Goal: Find specific page/section: Find specific page/section

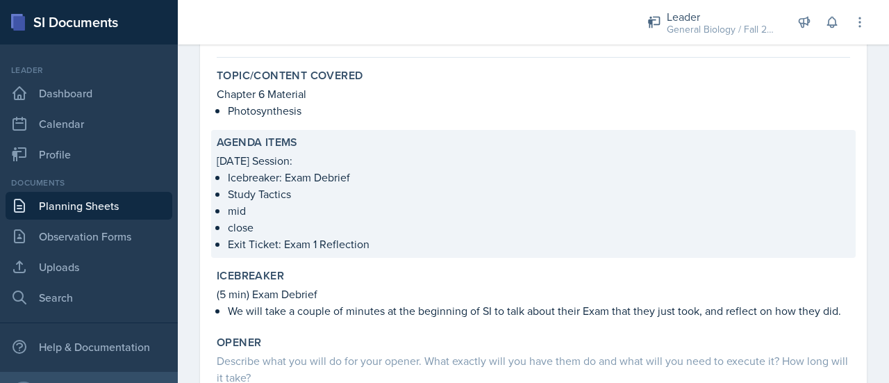
scroll to position [114, 0]
click at [297, 192] on p "Study Tactics" at bounding box center [539, 192] width 622 height 17
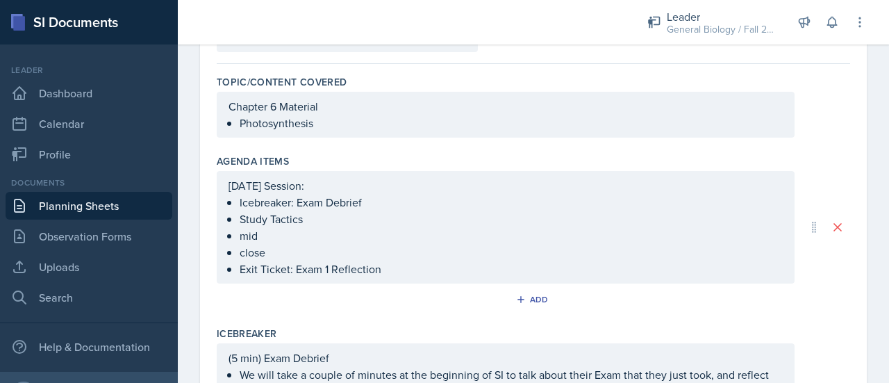
click at [314, 216] on ul "Icebreaker: Exam Debrief Study Tactics mid close Exit Ticket: Exam 1 Reflection" at bounding box center [511, 235] width 543 height 83
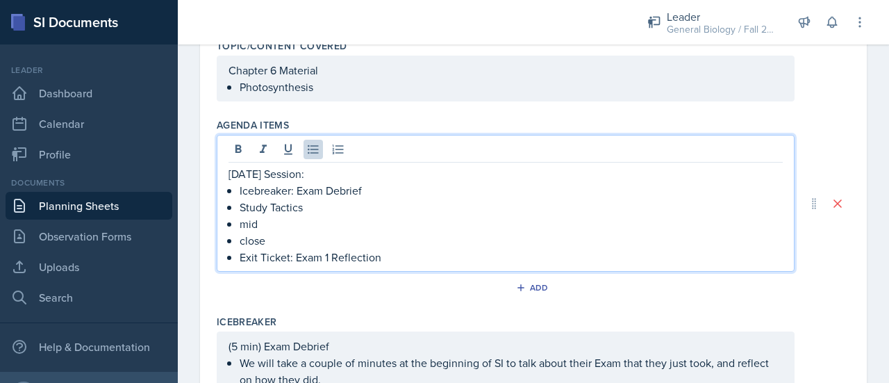
scroll to position [151, 0]
click at [286, 245] on p "close" at bounding box center [511, 239] width 543 height 17
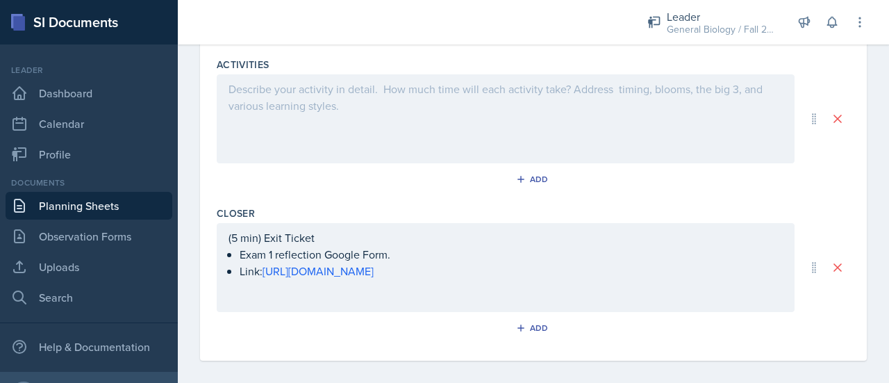
scroll to position [659, 0]
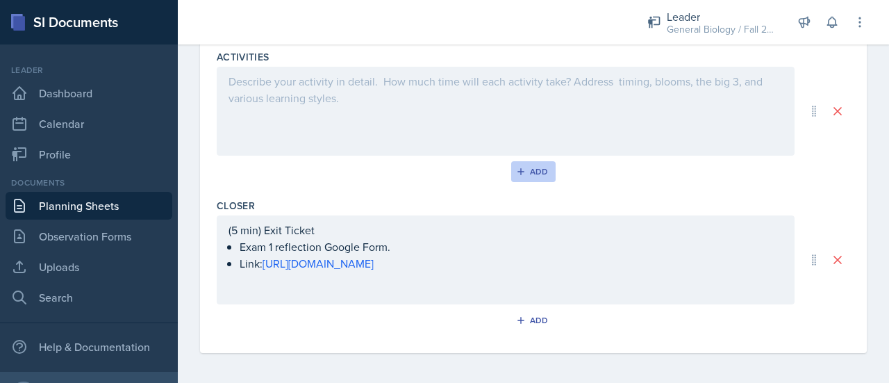
click at [532, 174] on div "Add" at bounding box center [534, 171] width 30 height 11
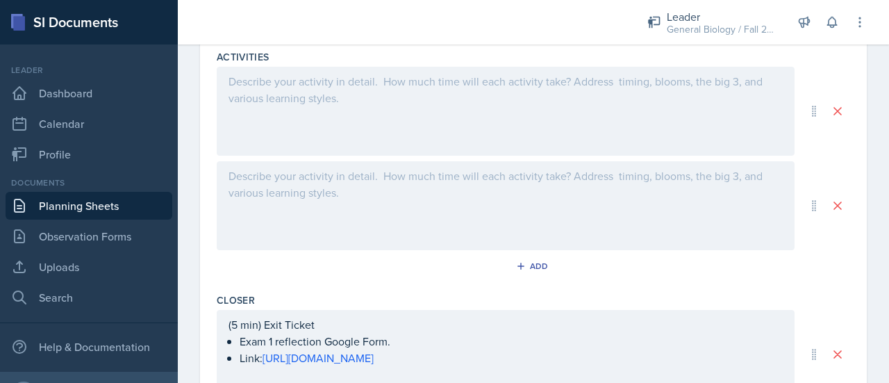
click at [340, 193] on div at bounding box center [506, 205] width 578 height 89
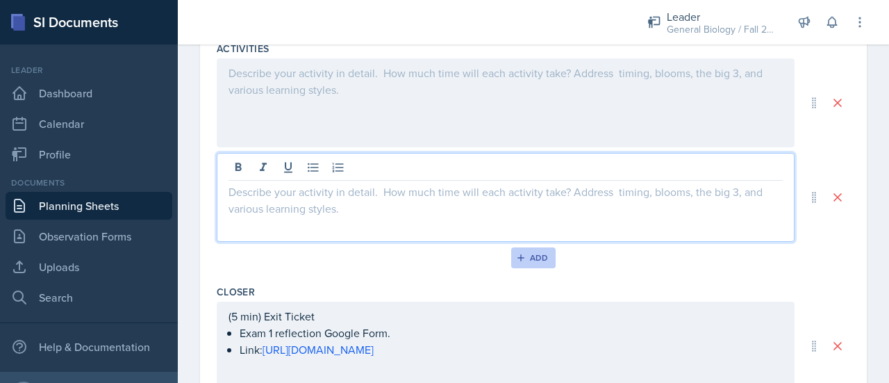
scroll to position [633, 0]
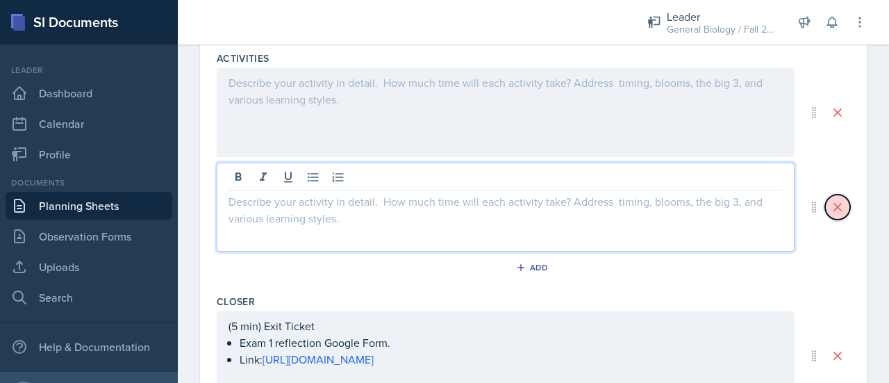
click at [830, 213] on button at bounding box center [837, 206] width 25 height 25
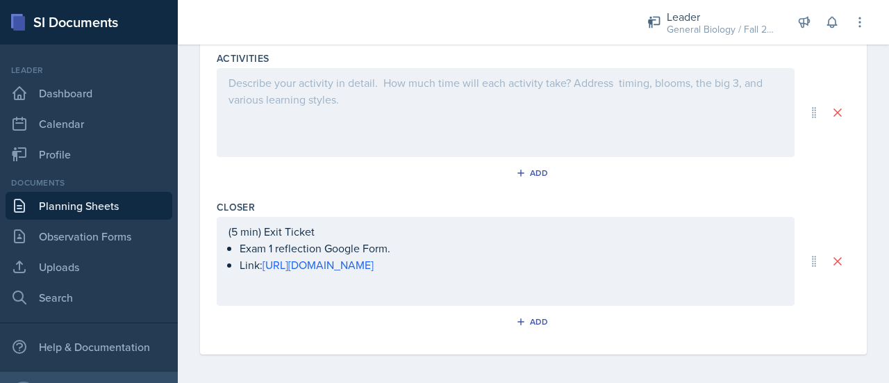
scroll to position [635, 0]
click at [532, 315] on div "Add" at bounding box center [534, 320] width 30 height 11
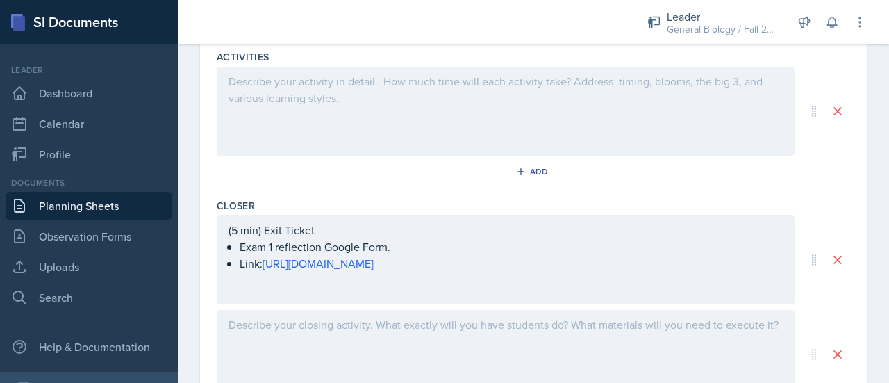
scroll to position [696, 0]
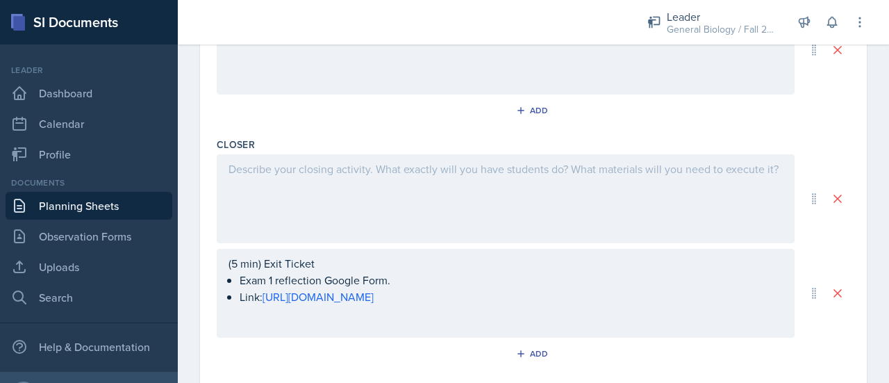
click at [621, 195] on div at bounding box center [506, 198] width 578 height 89
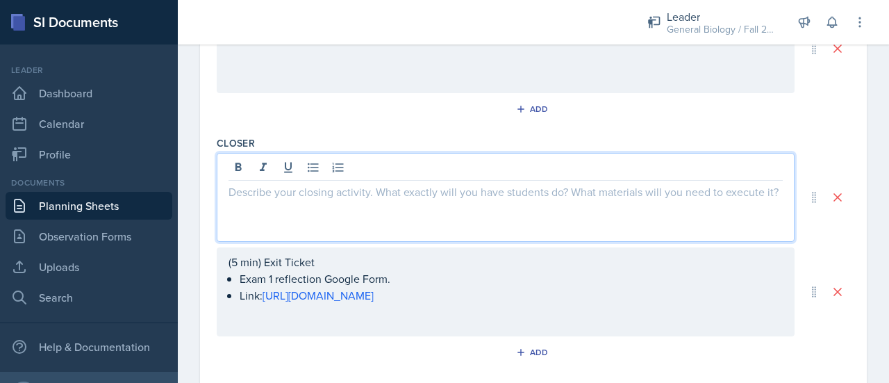
scroll to position [698, 0]
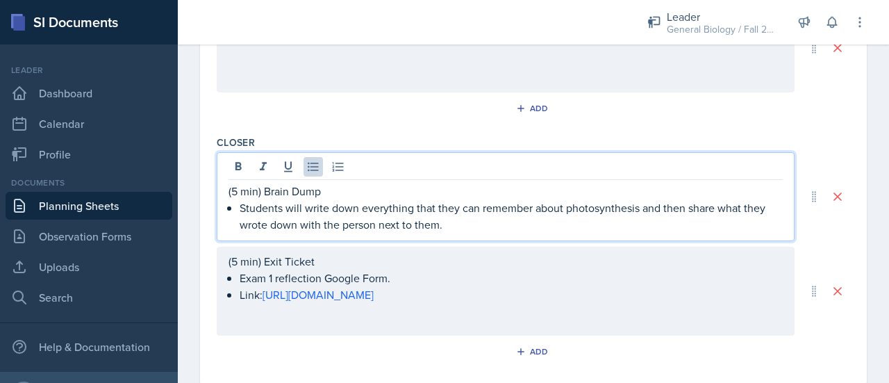
click at [415, 208] on p "Students will write down everything that they can remember about photosynthesis…" at bounding box center [511, 215] width 543 height 33
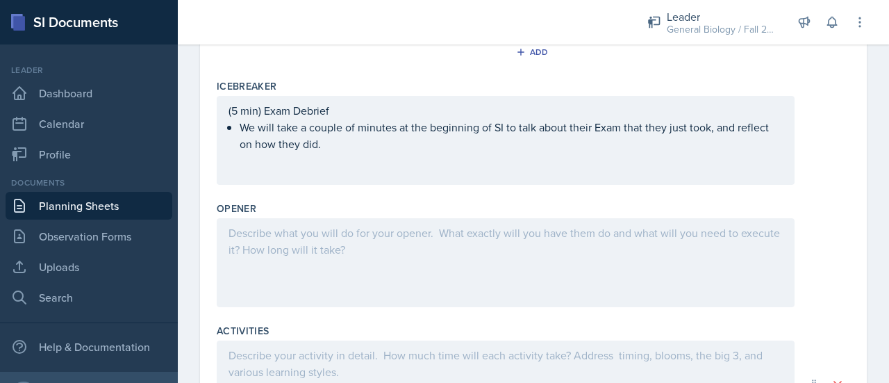
scroll to position [304, 0]
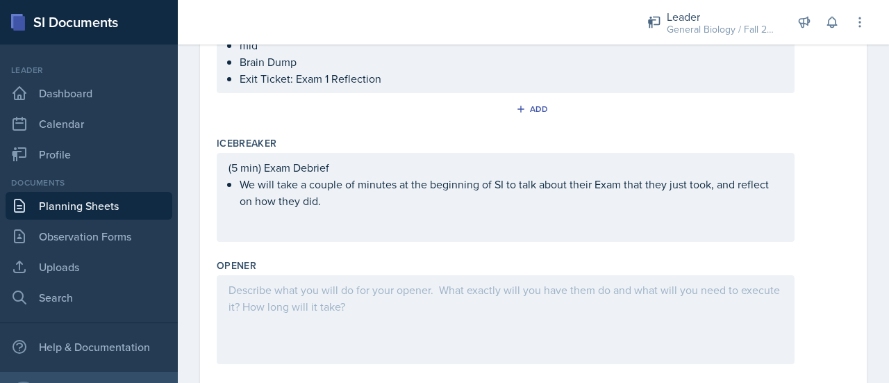
click at [298, 291] on p at bounding box center [505, 289] width 554 height 17
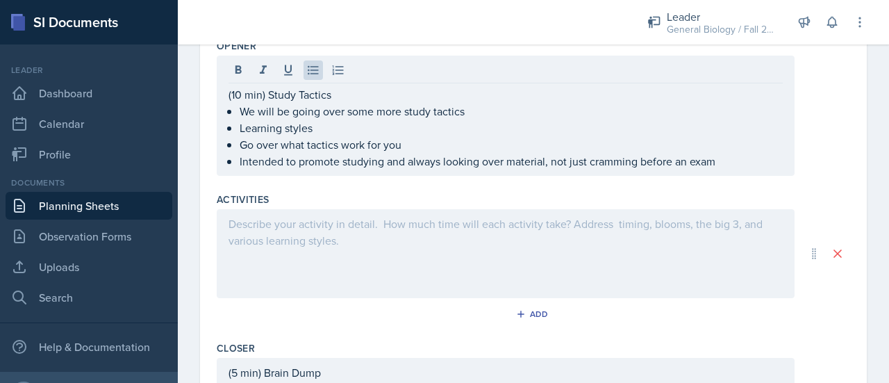
click at [307, 269] on div at bounding box center [506, 253] width 578 height 89
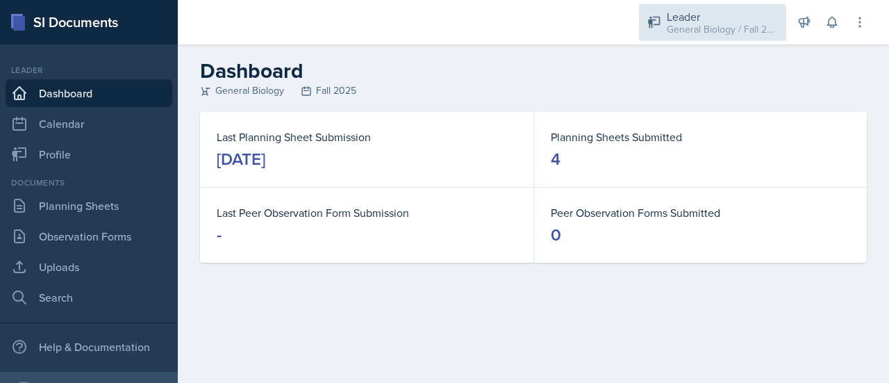
click at [703, 36] on div "General Biology / Fall 2025" at bounding box center [722, 29] width 111 height 15
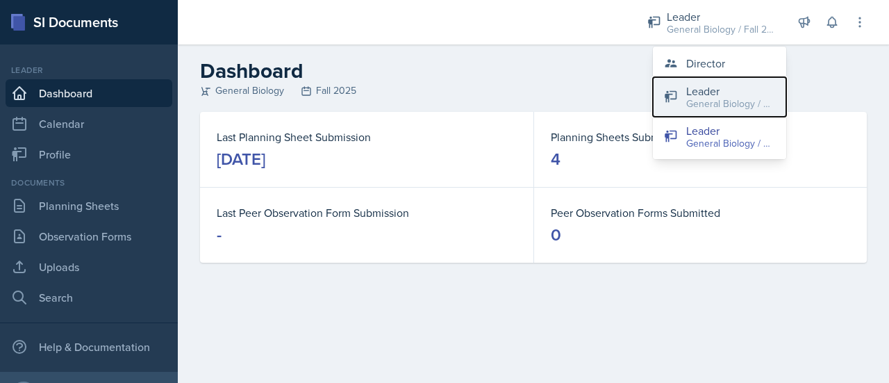
click at [722, 77] on button "Leader General Biology / Spring 2025" at bounding box center [719, 97] width 133 height 40
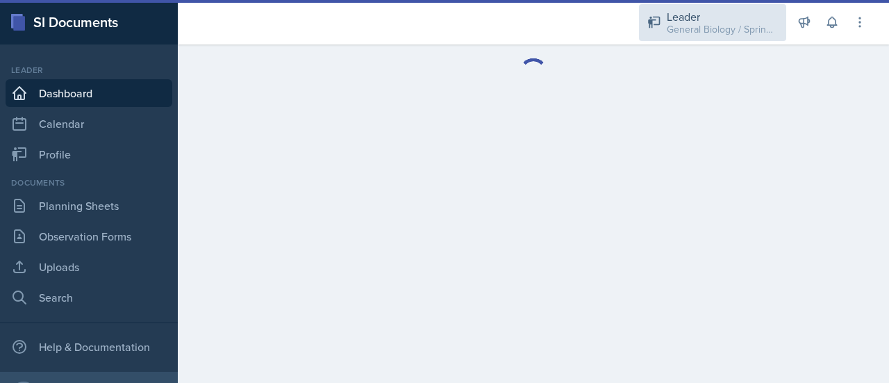
click at [752, 37] on div "Leader General Biology / Spring 2025" at bounding box center [712, 22] width 147 height 37
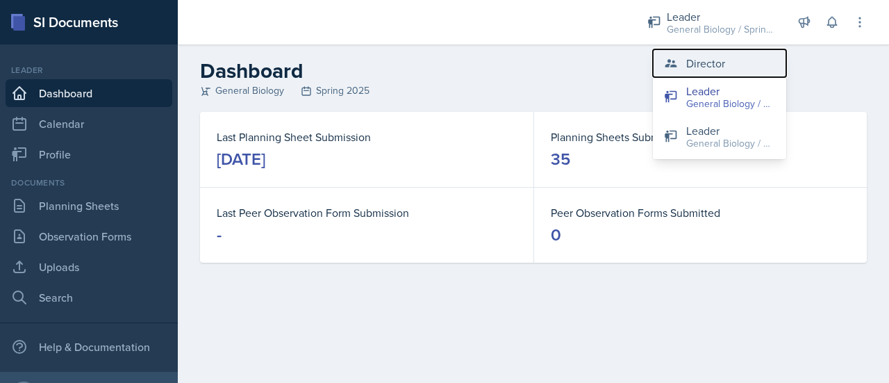
click at [722, 59] on div "Director" at bounding box center [705, 63] width 39 height 17
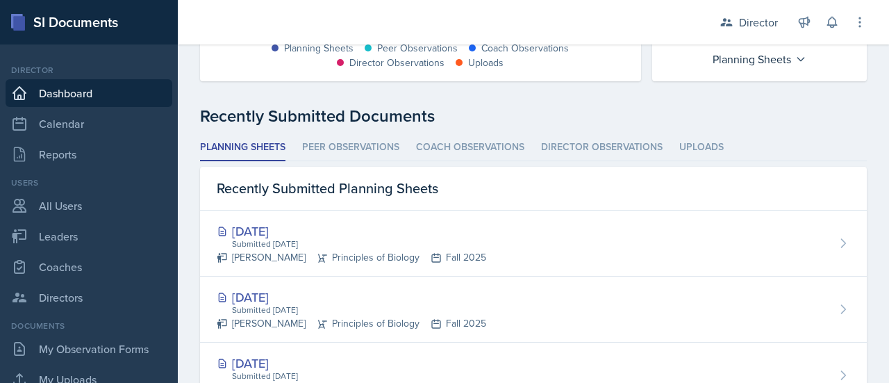
scroll to position [376, 0]
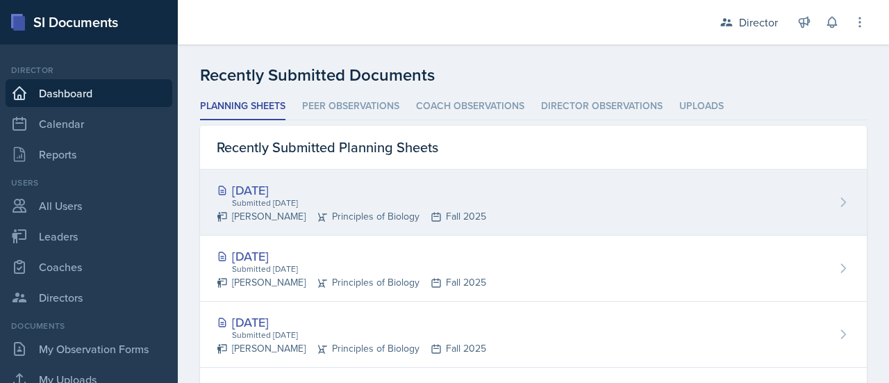
click at [299, 192] on div "[DATE]" at bounding box center [351, 190] width 269 height 19
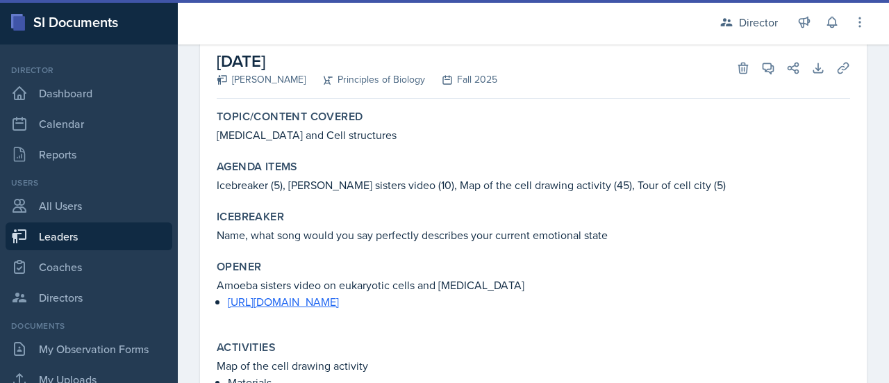
scroll to position [95, 0]
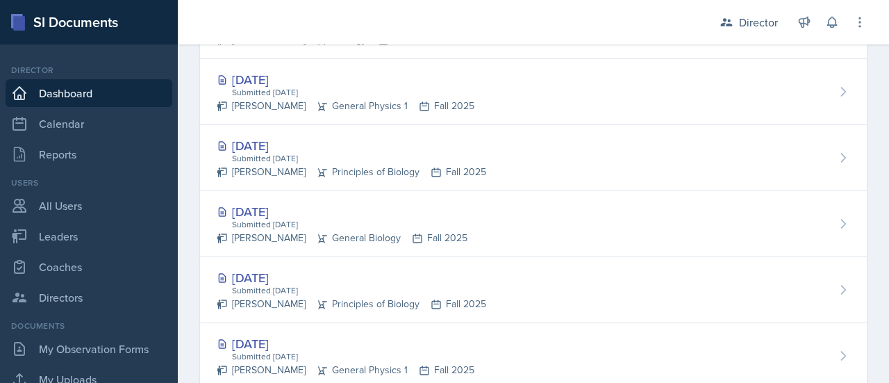
scroll to position [752, 0]
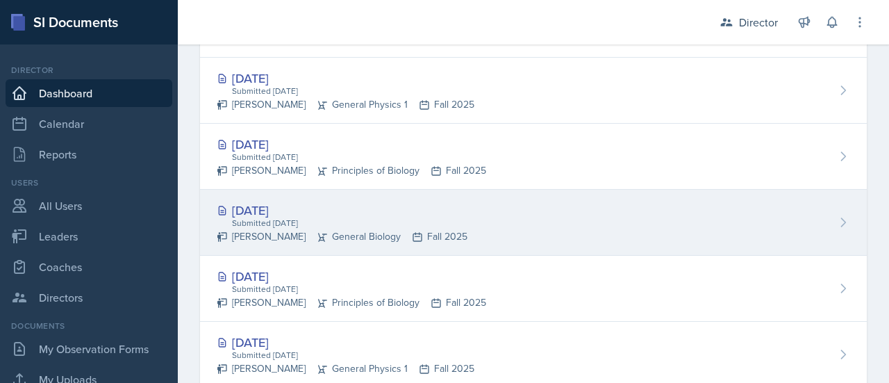
click at [543, 217] on div "[DATE] Submitted [DATE] [PERSON_NAME] General Biology Fall 2025" at bounding box center [533, 223] width 667 height 66
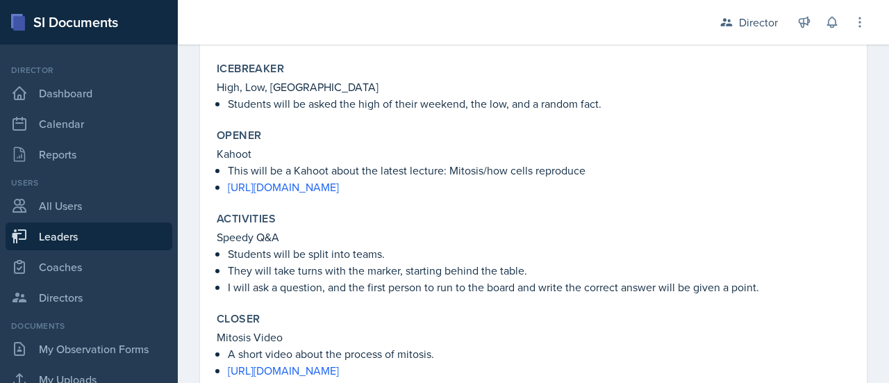
scroll to position [302, 0]
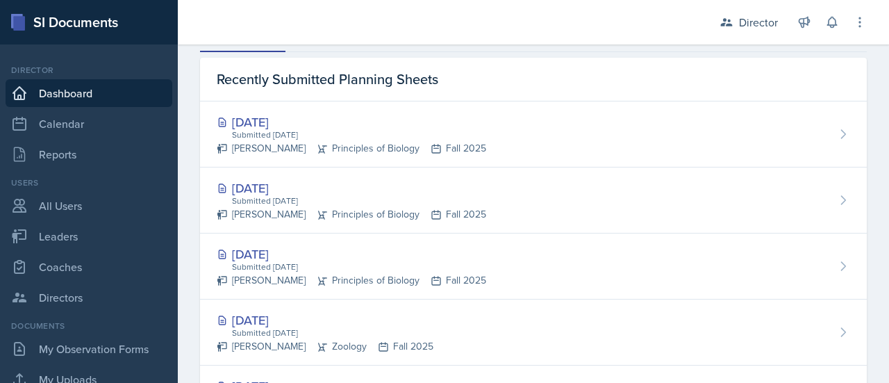
scroll to position [445, 0]
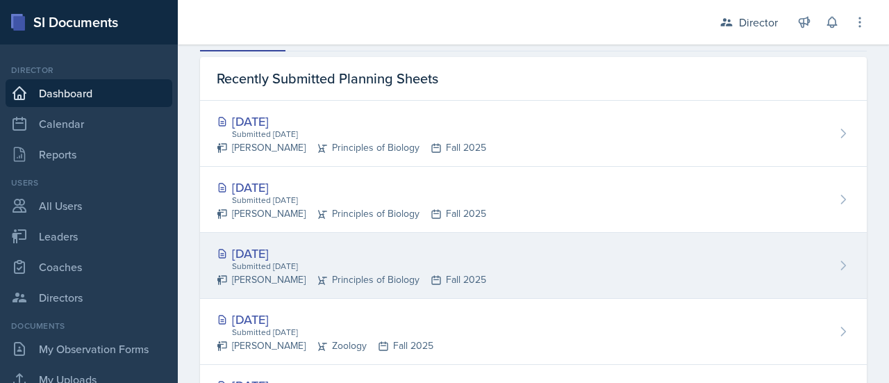
click at [292, 254] on div "Sep 23rd, 2025" at bounding box center [351, 253] width 269 height 19
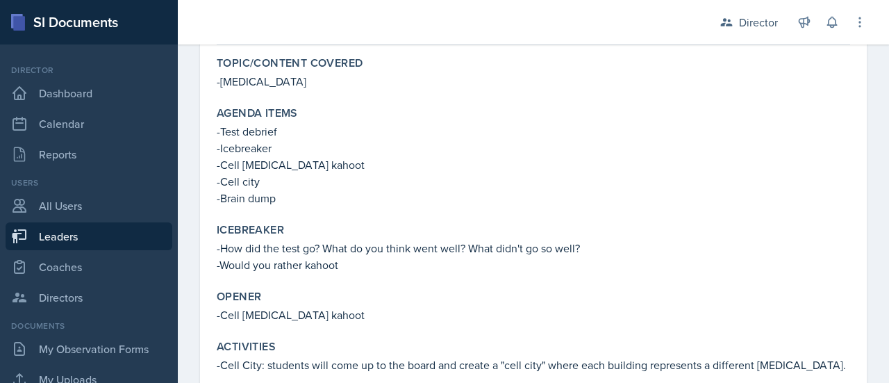
scroll to position [235, 0]
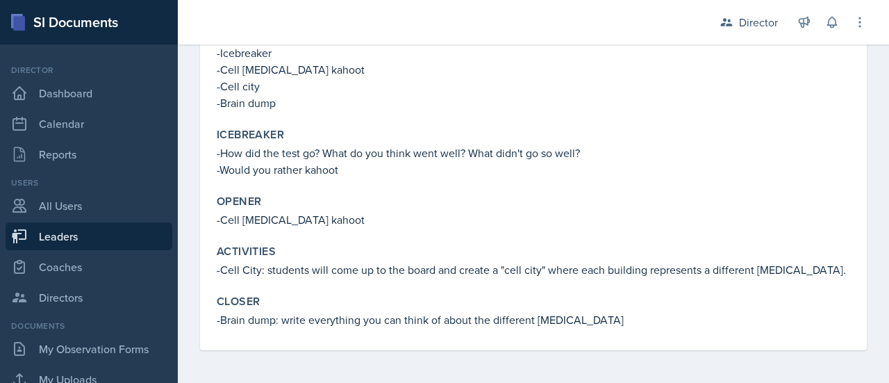
scroll to position [135, 0]
